Goal: Book appointment/travel/reservation

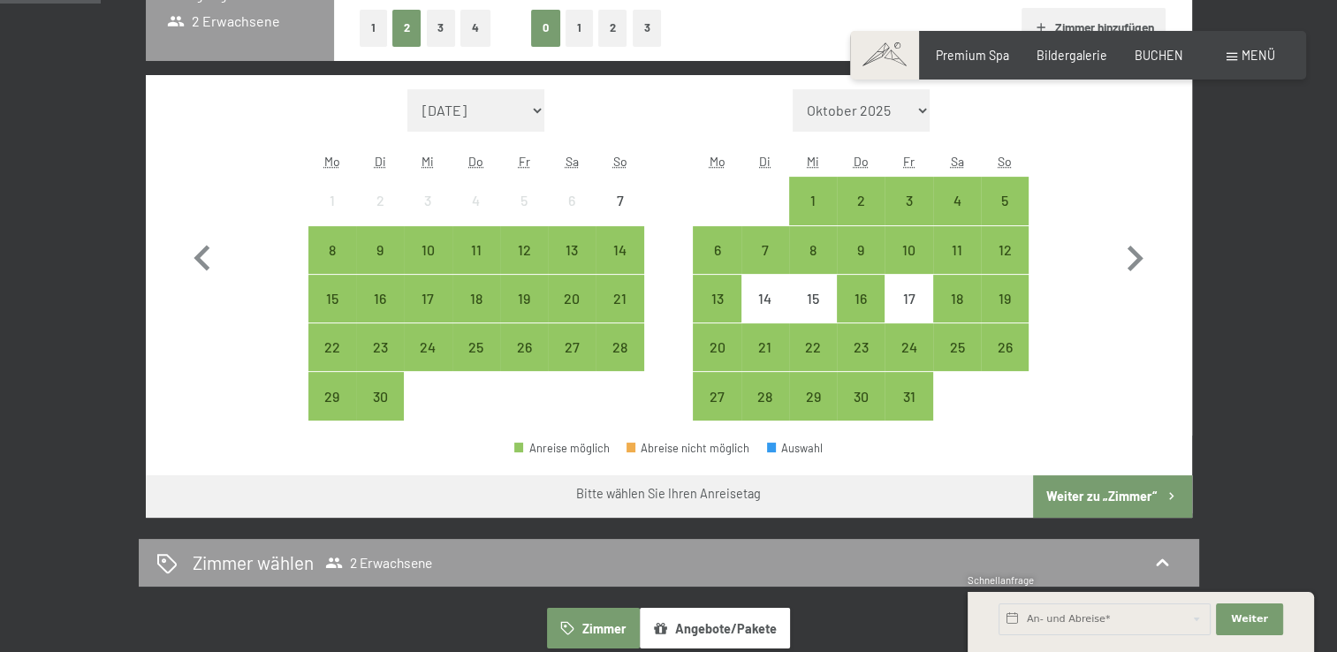
scroll to position [440, 0]
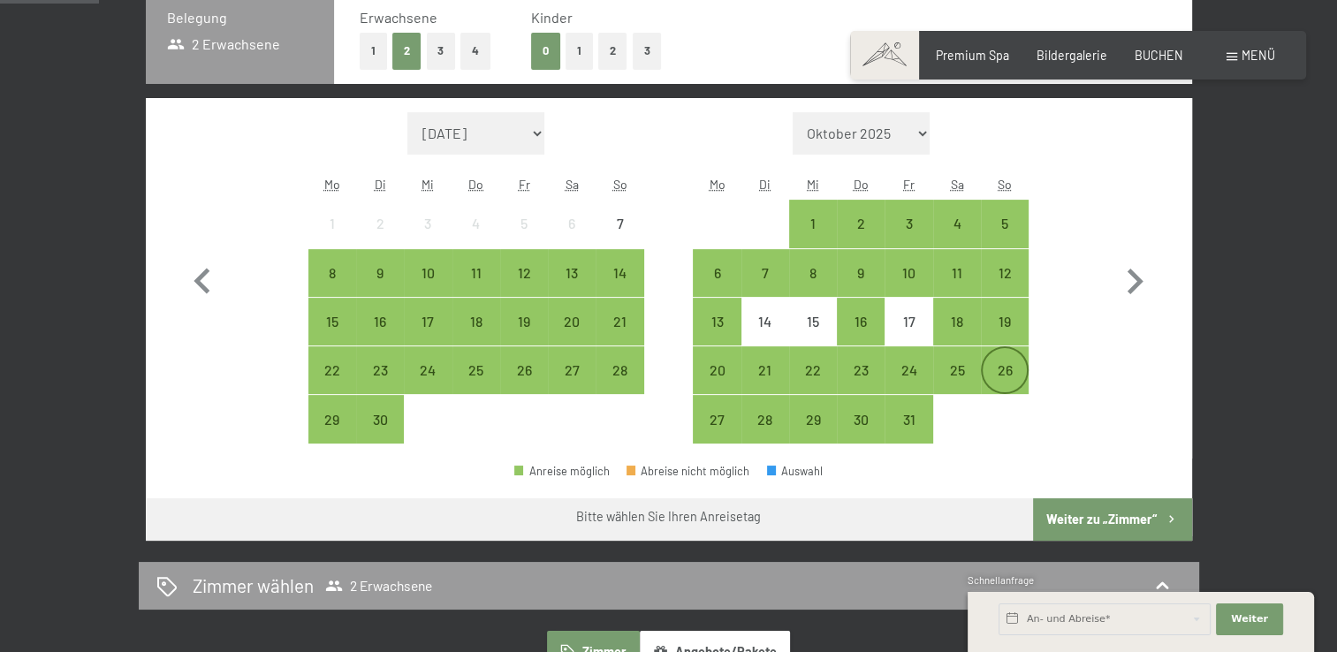
click at [1007, 363] on div "26" at bounding box center [1005, 385] width 44 height 44
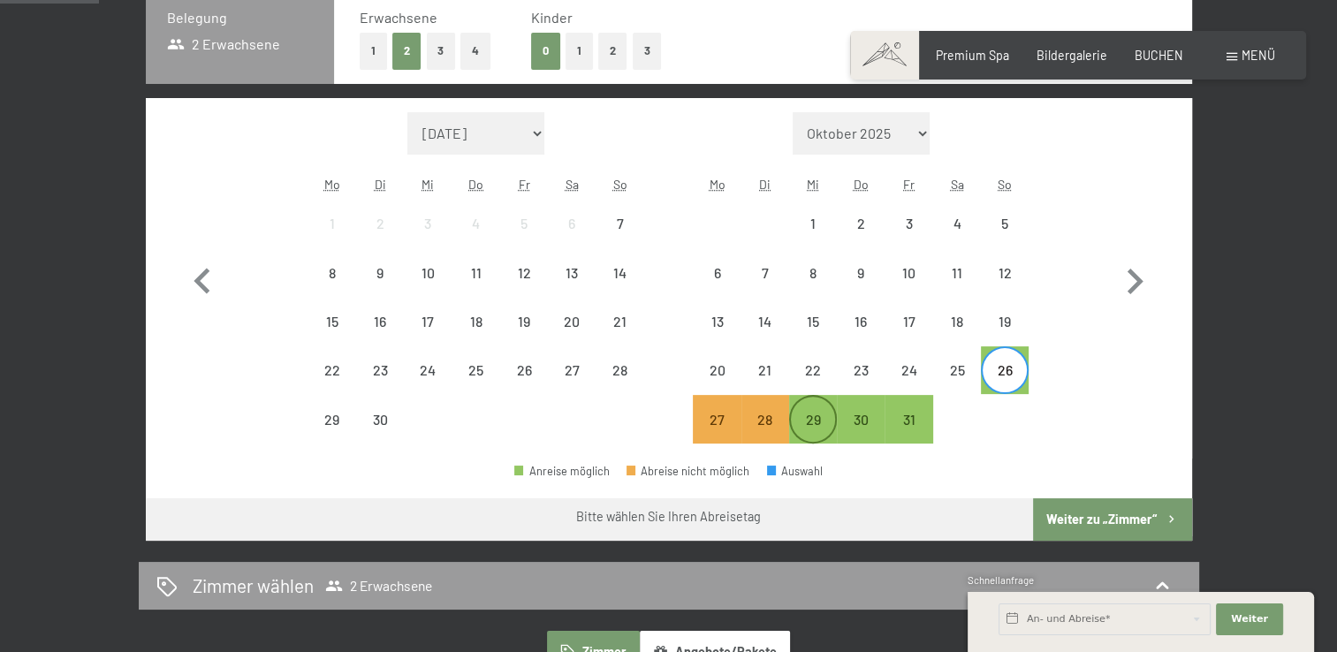
click at [801, 423] on div "29" at bounding box center [813, 435] width 44 height 44
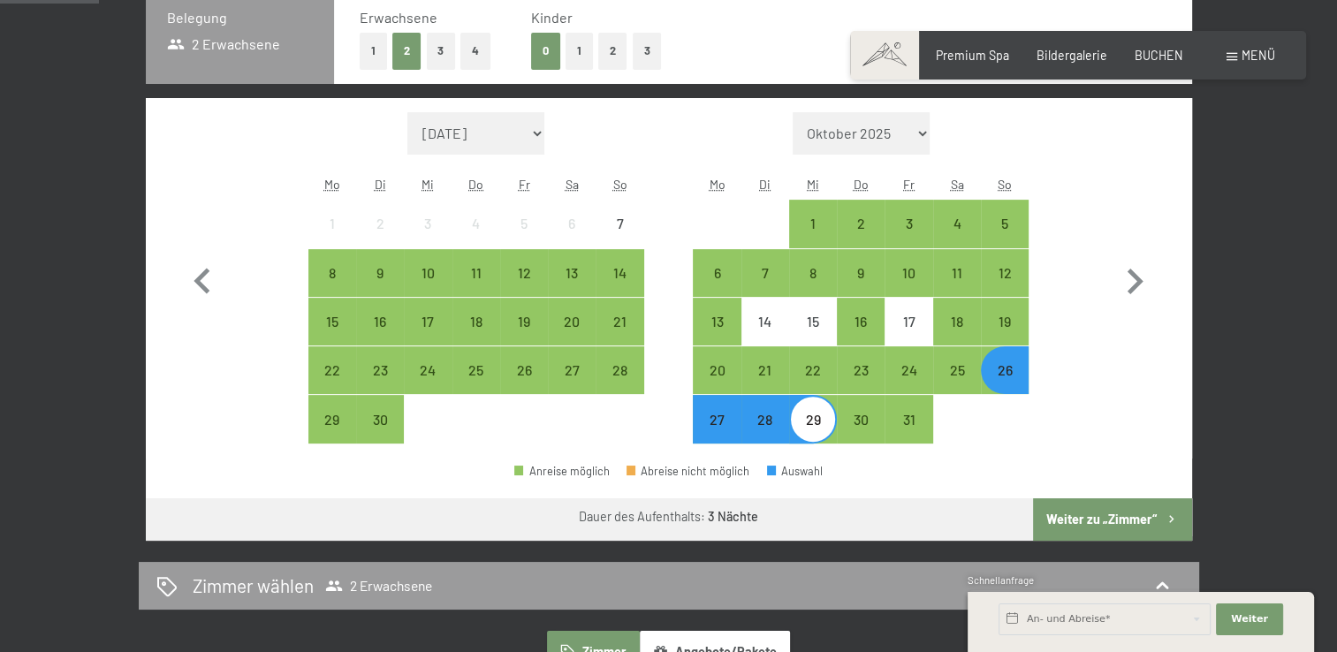
click at [1128, 512] on button "Weiter zu „Zimmer“" at bounding box center [1112, 519] width 158 height 42
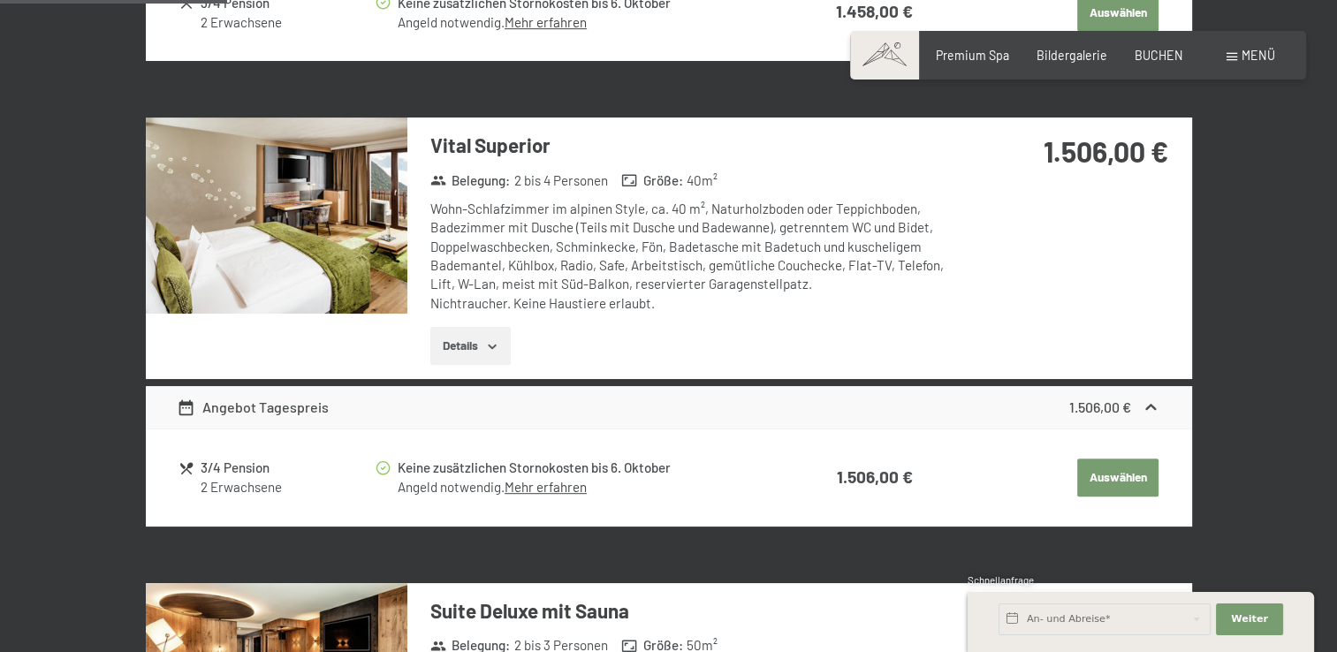
scroll to position [940, 0]
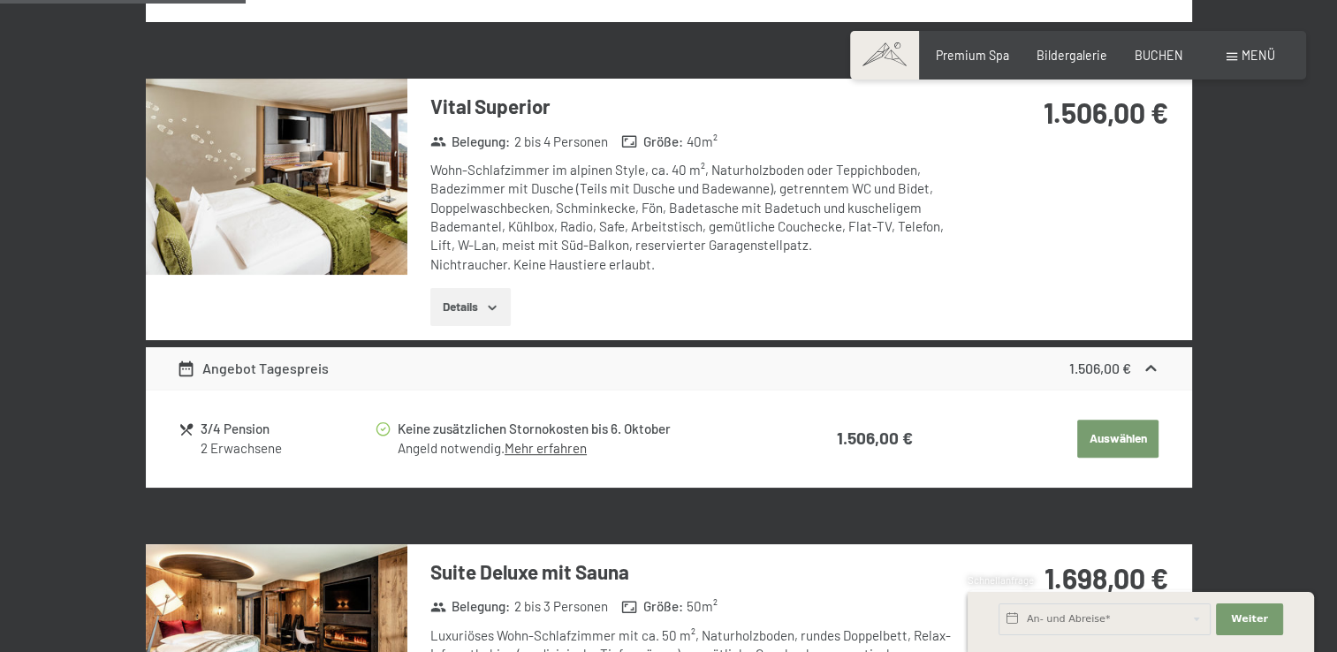
click at [321, 209] on img at bounding box center [277, 177] width 262 height 196
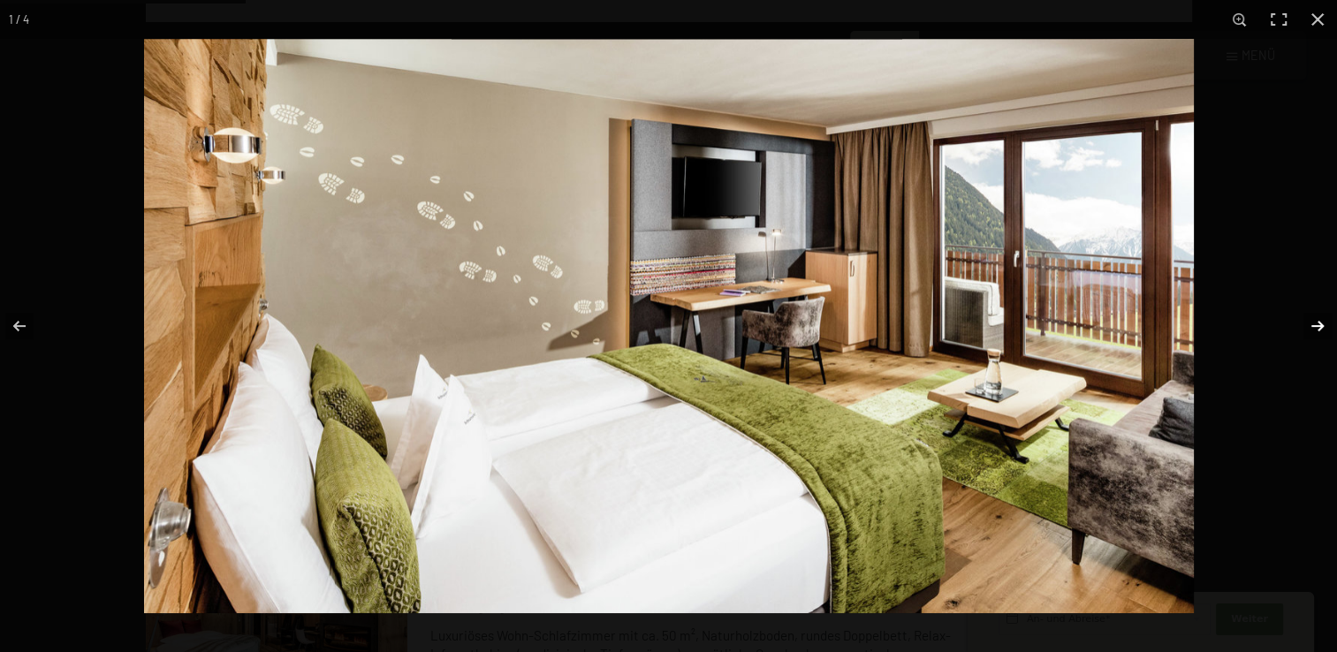
click at [1312, 323] on button "button" at bounding box center [1306, 326] width 62 height 88
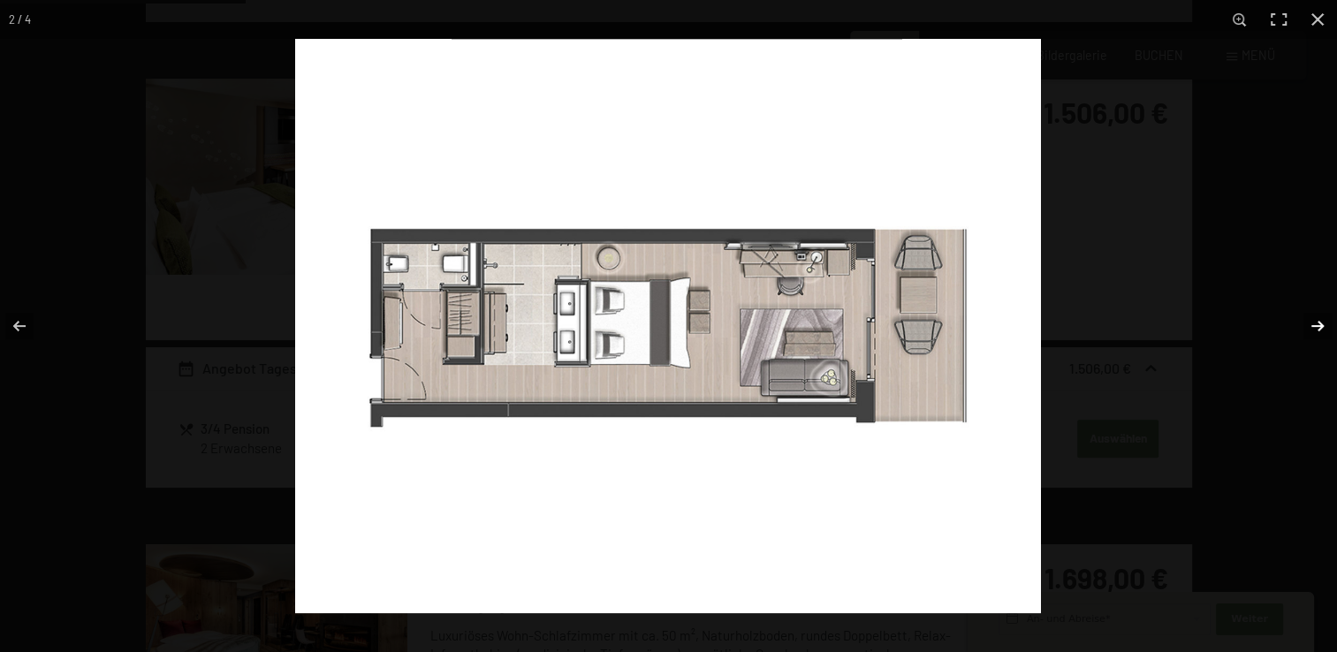
click at [1312, 323] on button "button" at bounding box center [1306, 326] width 62 height 88
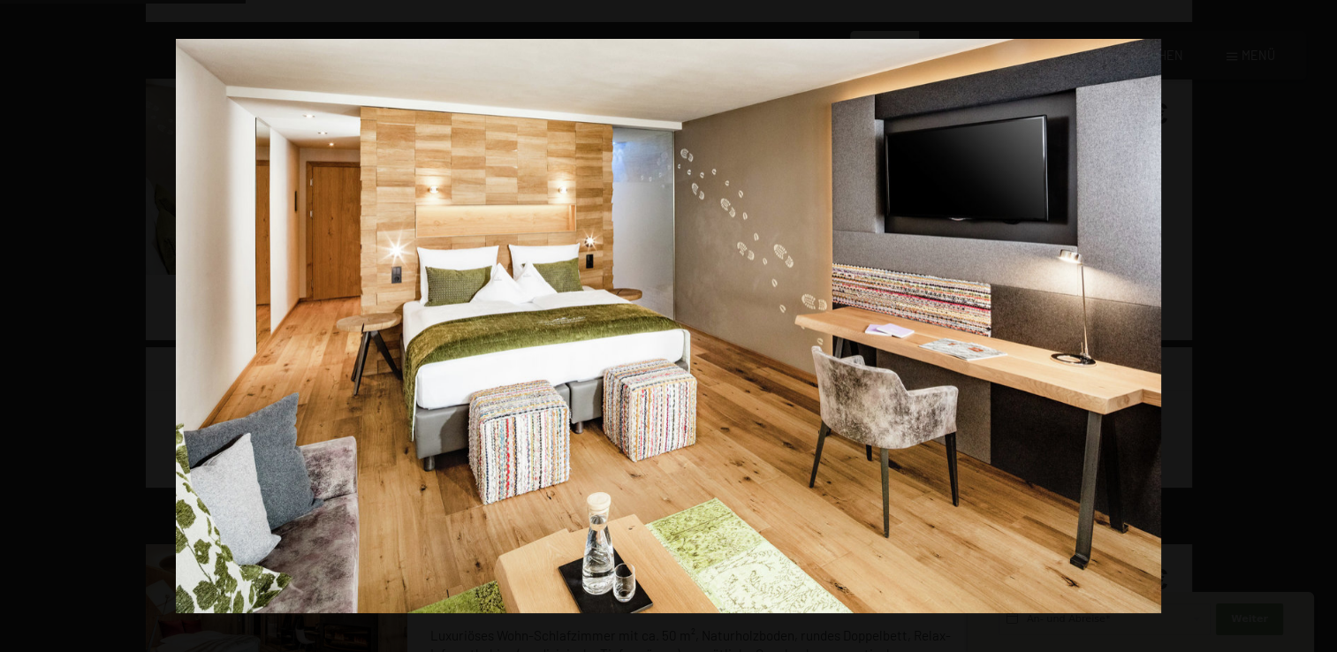
click at [1312, 323] on button "button" at bounding box center [1306, 326] width 62 height 88
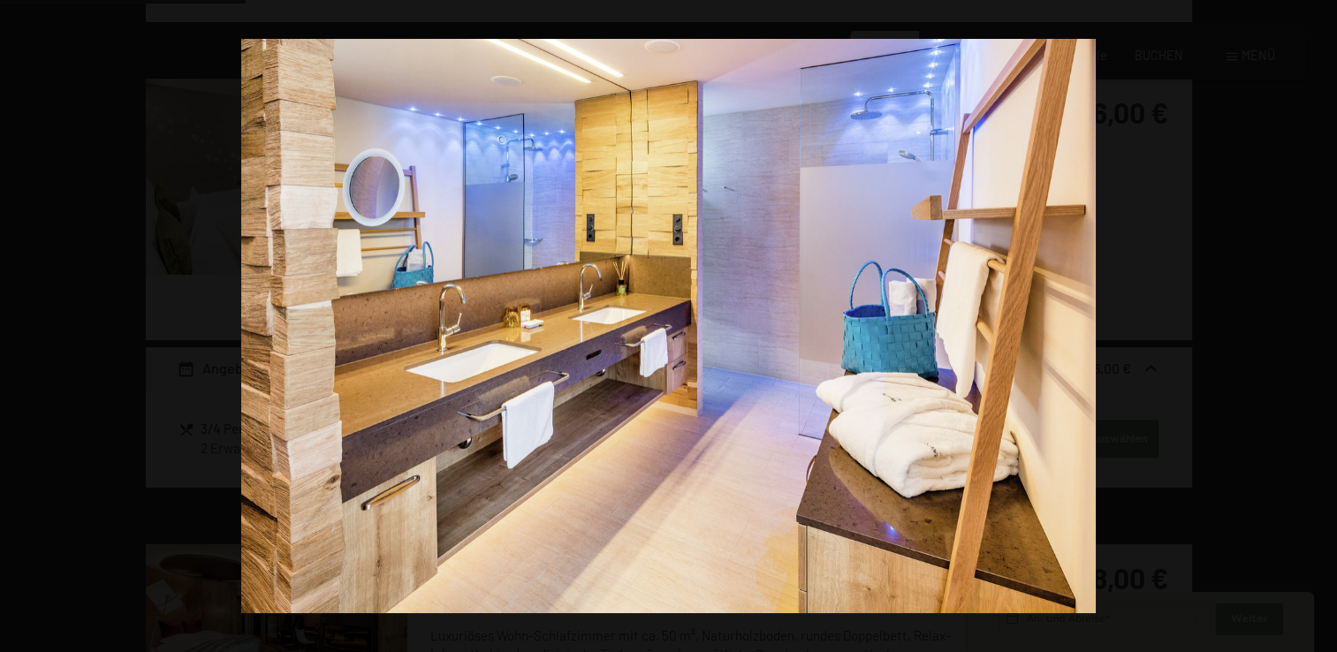
click at [1312, 323] on button "button" at bounding box center [1306, 326] width 62 height 88
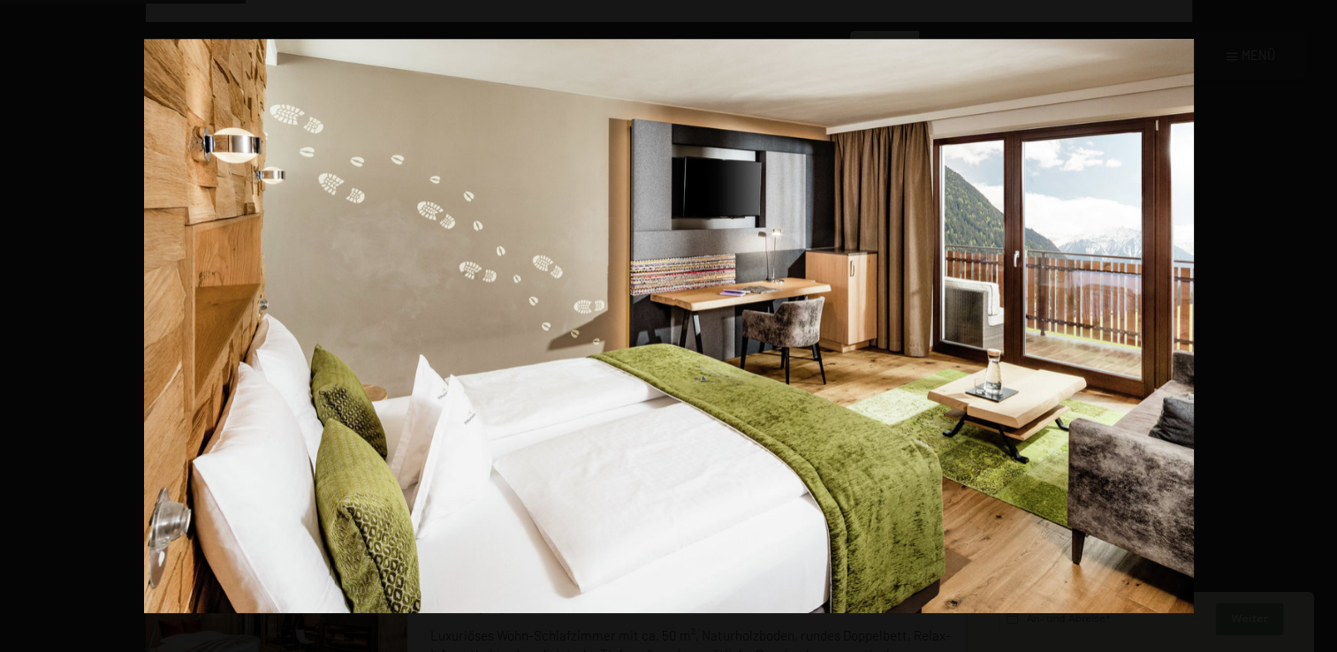
click at [1312, 323] on button "button" at bounding box center [1306, 326] width 62 height 88
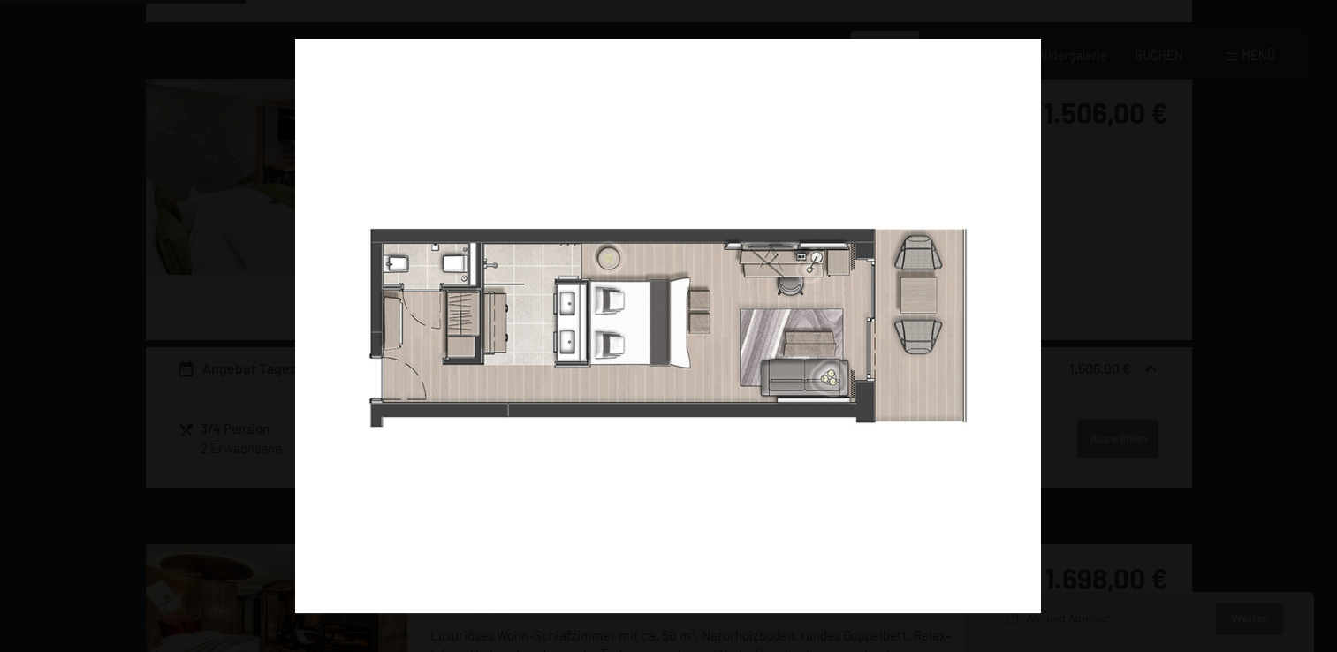
click at [1312, 323] on button "button" at bounding box center [1306, 326] width 62 height 88
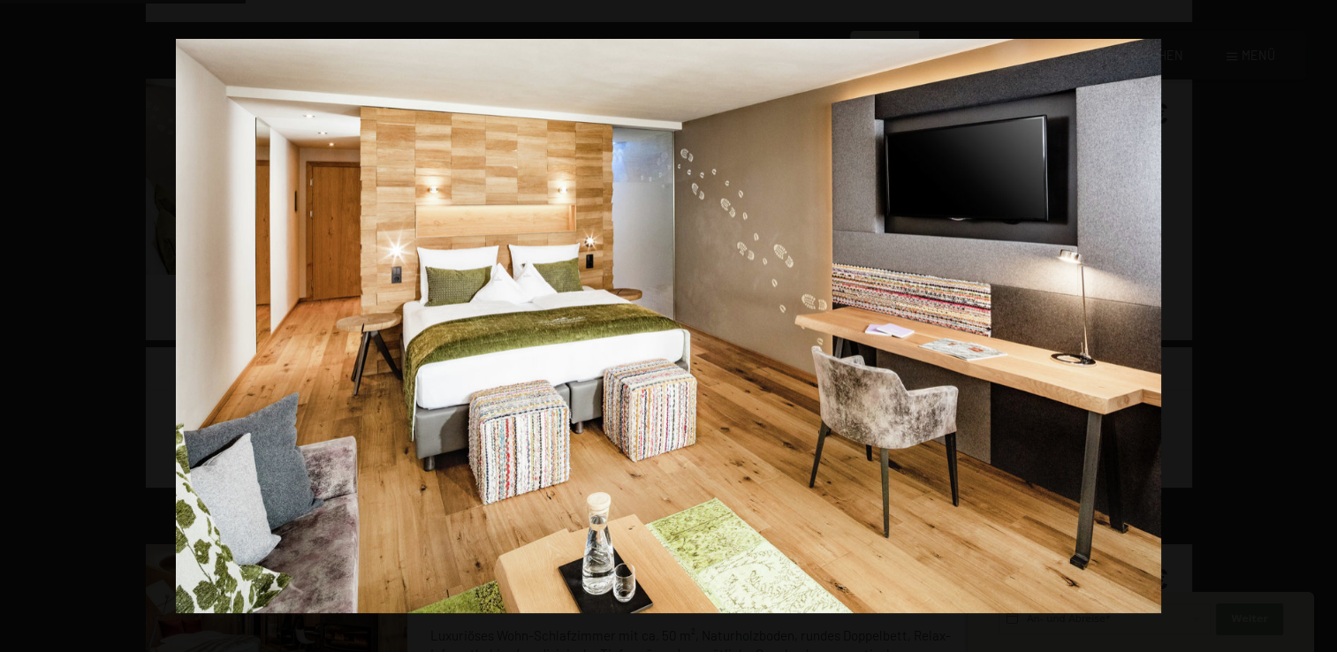
click at [1312, 323] on button "button" at bounding box center [1306, 326] width 62 height 88
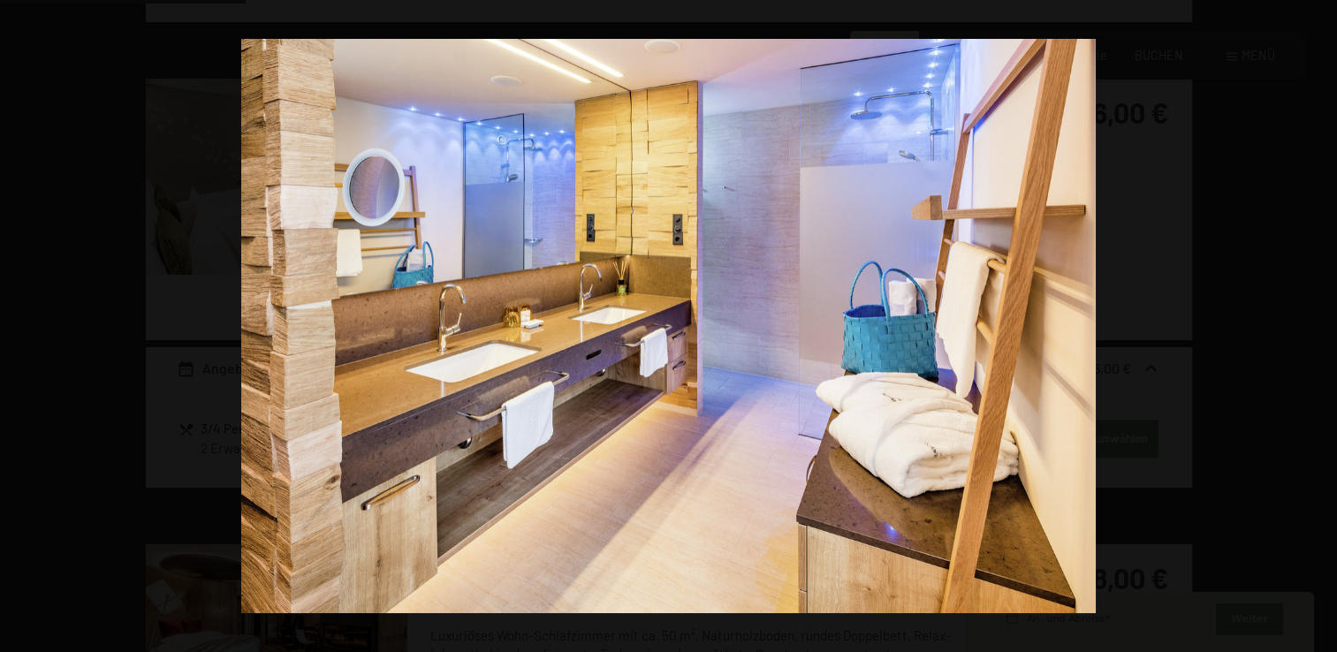
click at [1312, 323] on button "button" at bounding box center [1306, 326] width 62 height 88
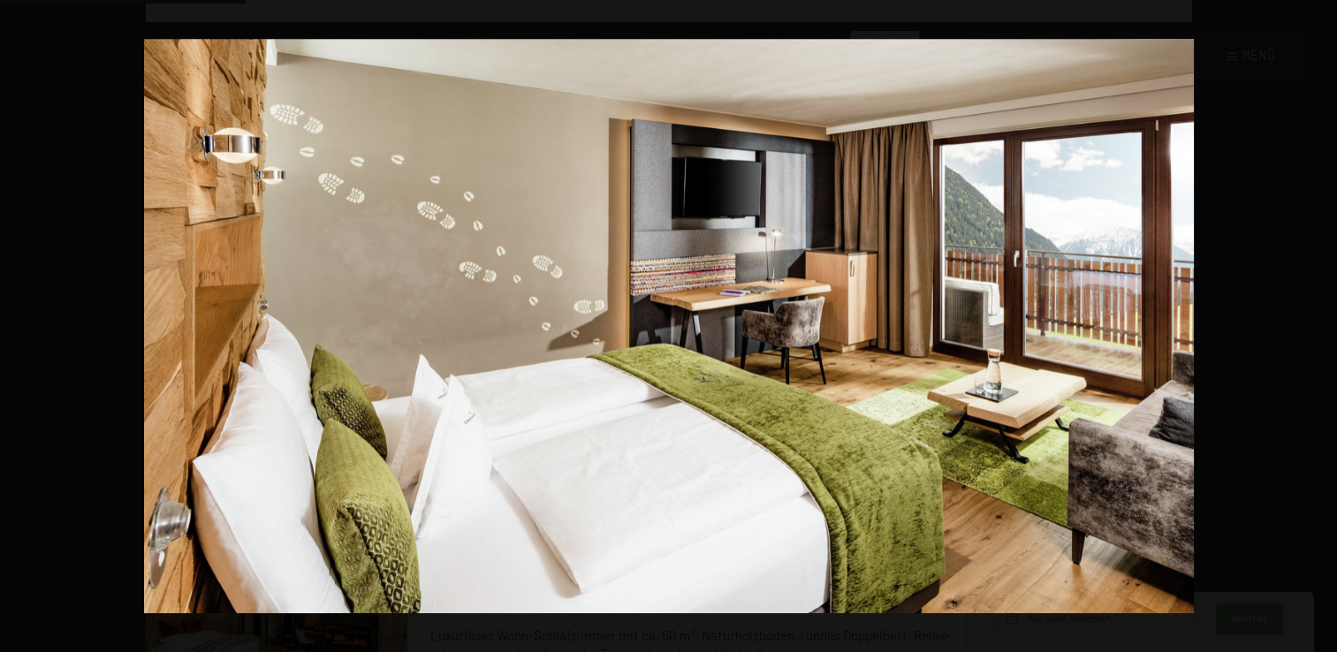
click at [1312, 323] on button "button" at bounding box center [1306, 326] width 62 height 88
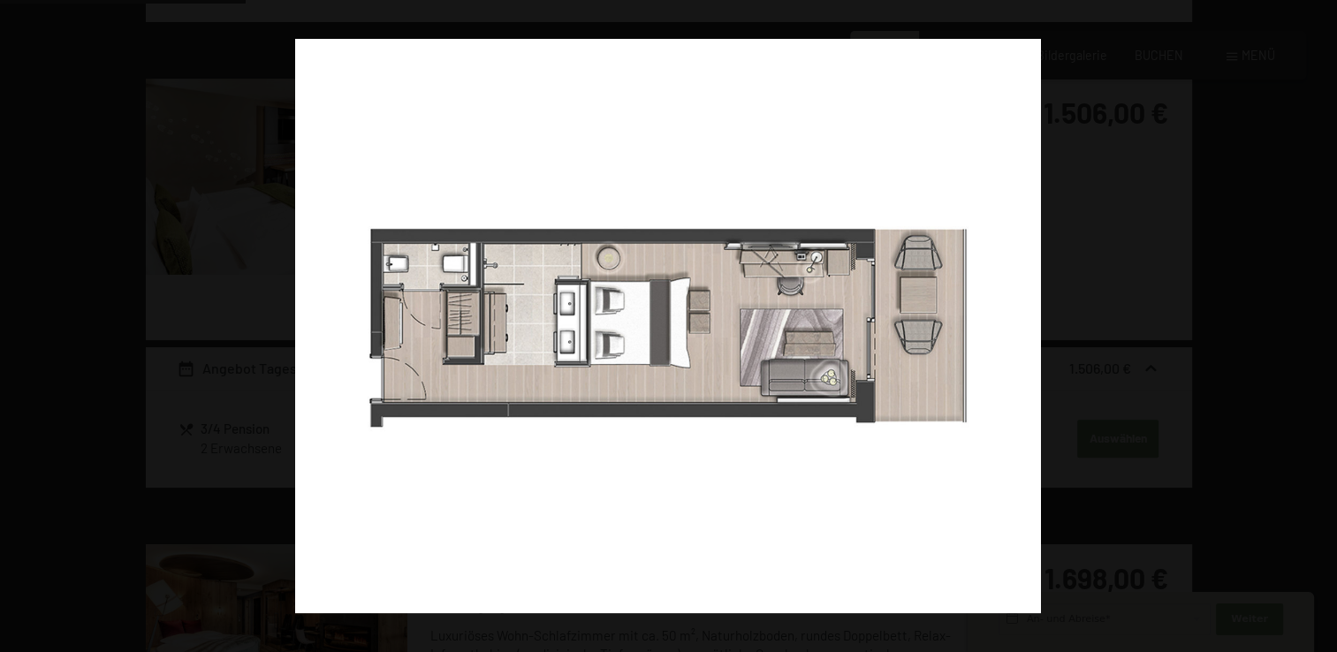
click at [1312, 323] on button "button" at bounding box center [1306, 326] width 62 height 88
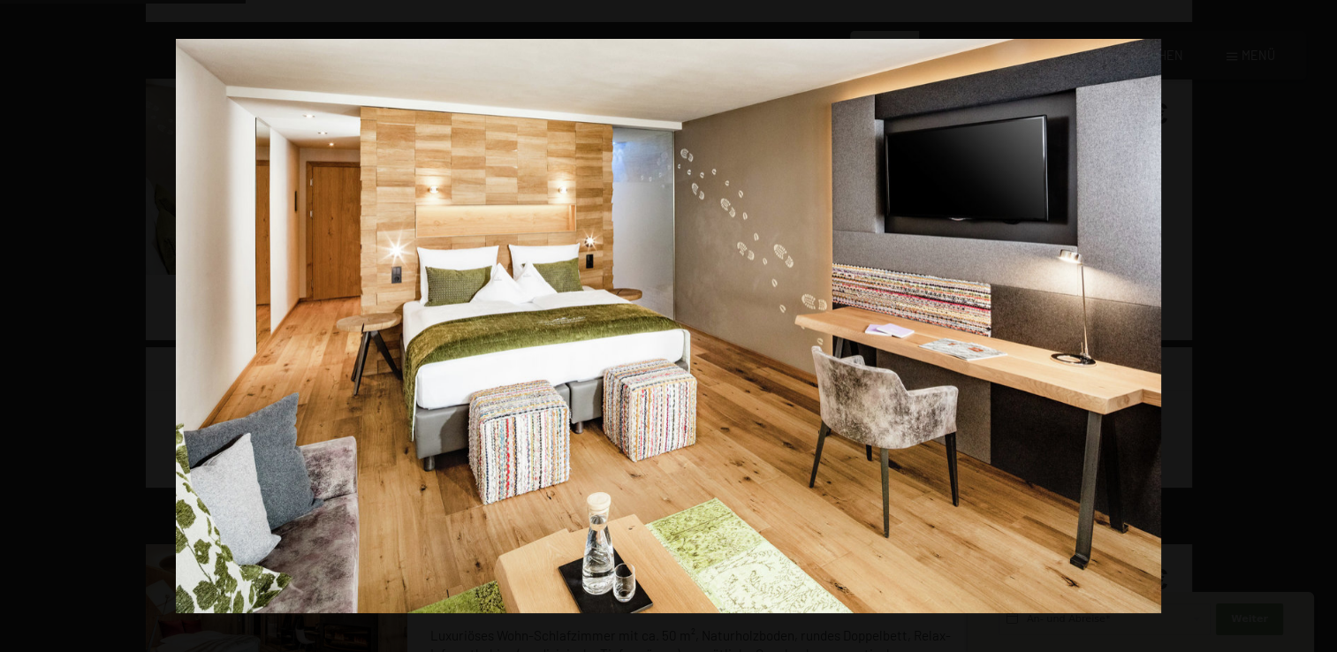
click at [1312, 323] on button "button" at bounding box center [1306, 326] width 62 height 88
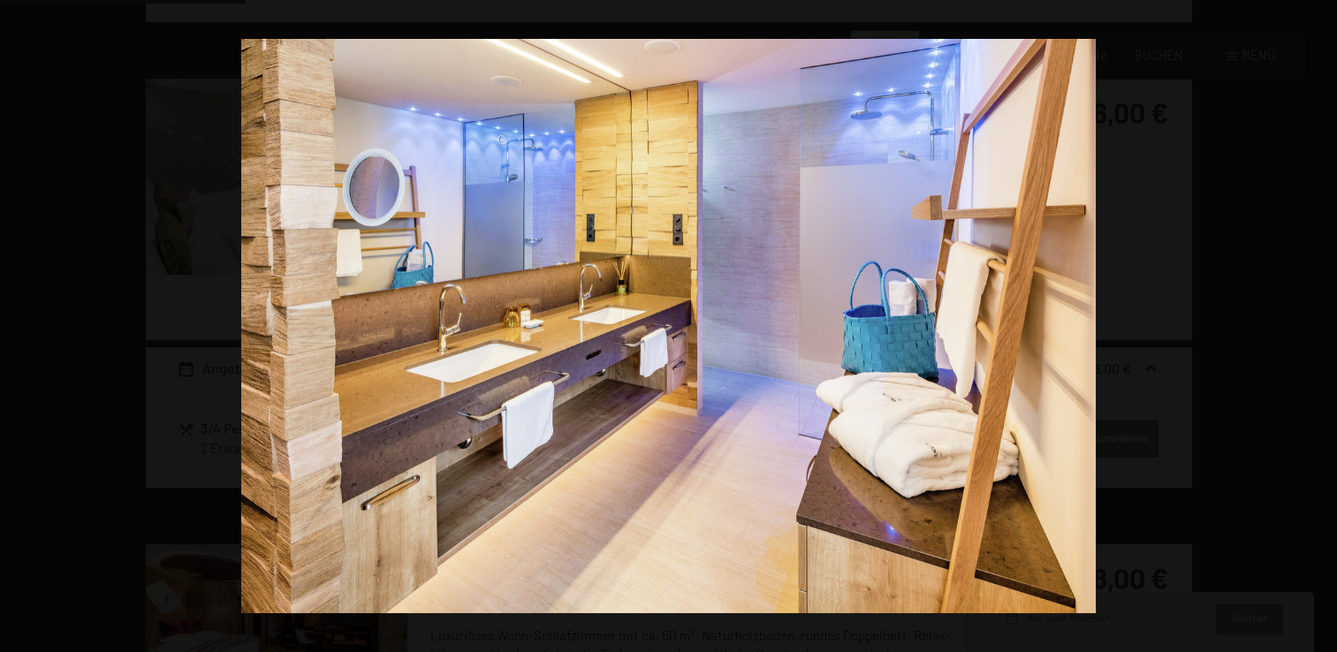
click at [1312, 323] on button "button" at bounding box center [1306, 326] width 62 height 88
